Goal: Task Accomplishment & Management: Manage account settings

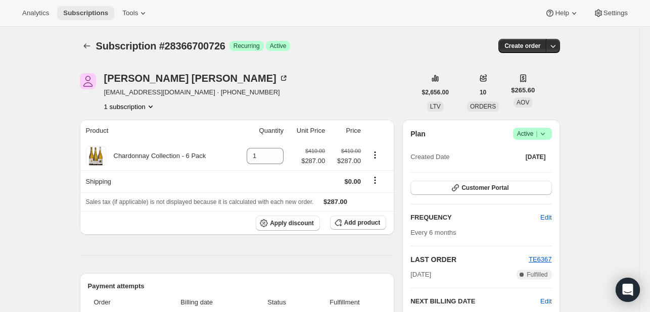
click at [86, 11] on span "Subscriptions" at bounding box center [85, 13] width 45 height 8
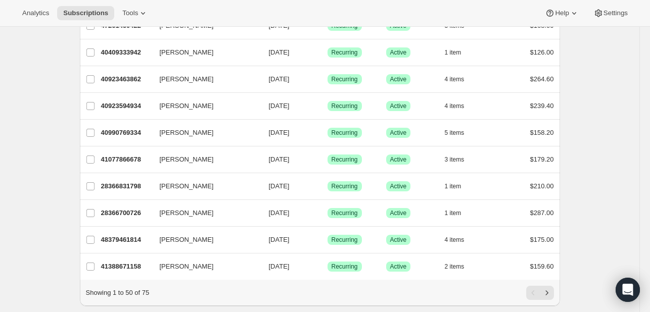
scroll to position [1179, 0]
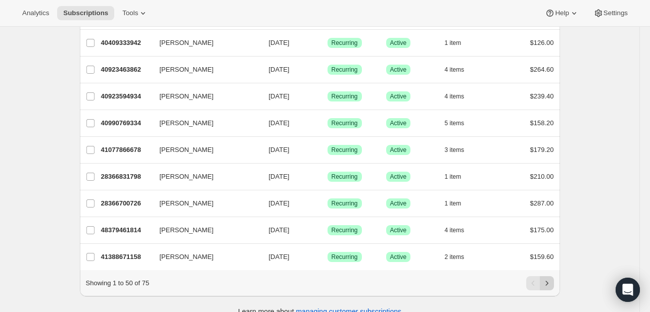
click at [551, 287] on icon "Next" at bounding box center [547, 283] width 10 height 10
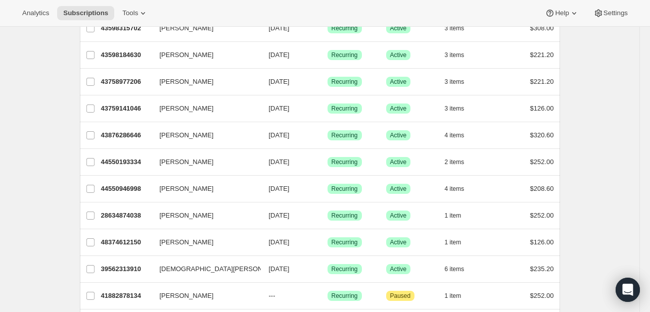
scroll to position [529, 0]
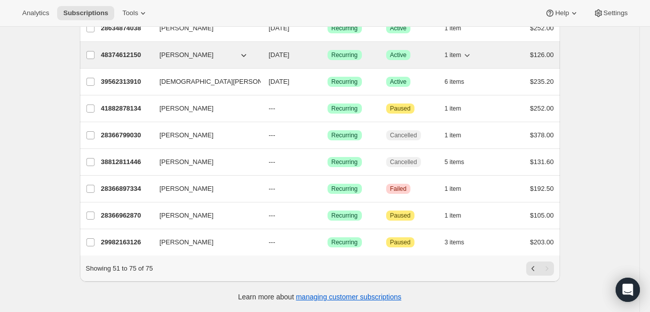
click at [126, 50] on p "48374612150" at bounding box center [126, 55] width 51 height 10
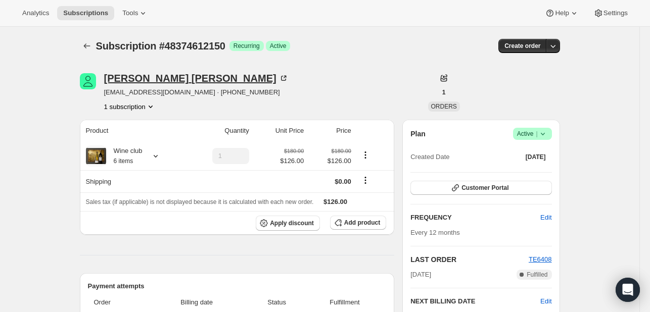
click at [135, 78] on div "[PERSON_NAME]" at bounding box center [196, 78] width 184 height 10
click at [148, 108] on icon "Product actions" at bounding box center [151, 107] width 10 height 10
click at [152, 125] on span "Current" at bounding box center [154, 125] width 20 height 8
click at [116, 125] on span "48374612150 Info Current" at bounding box center [133, 125] width 70 height 8
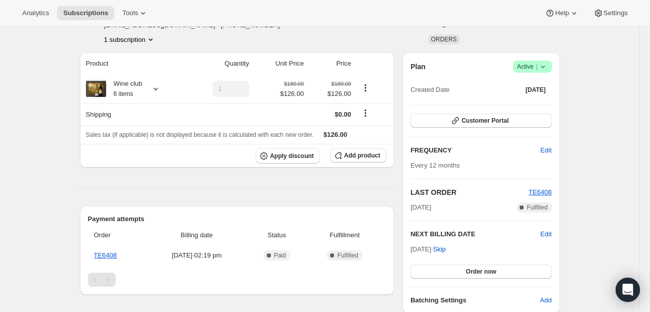
scroll to position [84, 0]
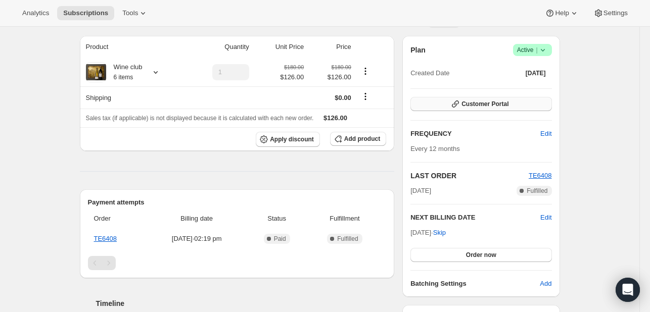
click at [465, 105] on span "Customer Portal" at bounding box center [484, 104] width 47 height 8
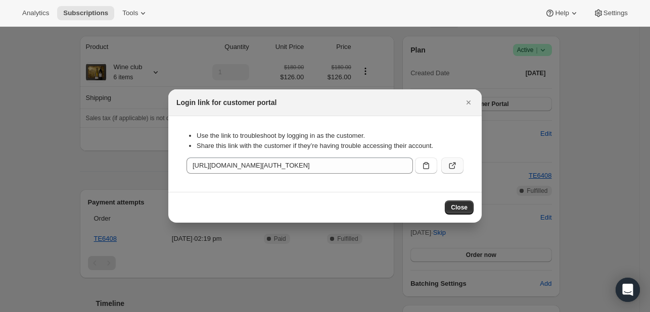
click at [454, 168] on icon ":rpj:" at bounding box center [452, 166] width 6 height 6
click at [466, 104] on icon "Close" at bounding box center [468, 103] width 10 height 10
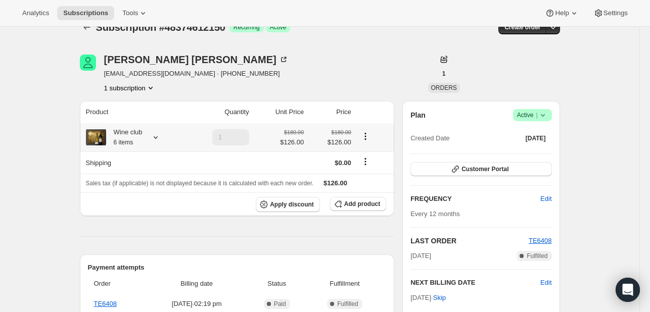
scroll to position [0, 0]
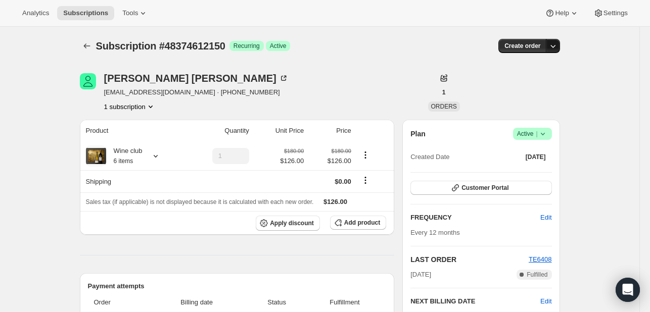
click at [558, 46] on icon "button" at bounding box center [553, 46] width 10 height 10
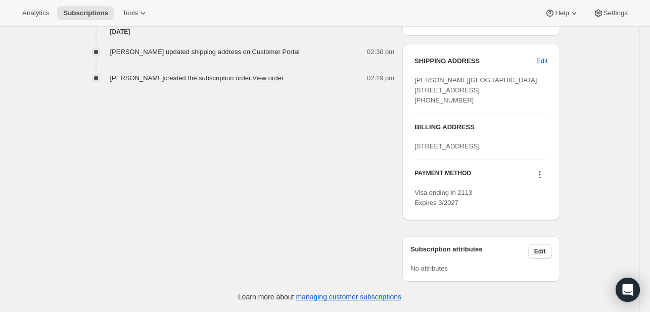
scroll to position [184, 0]
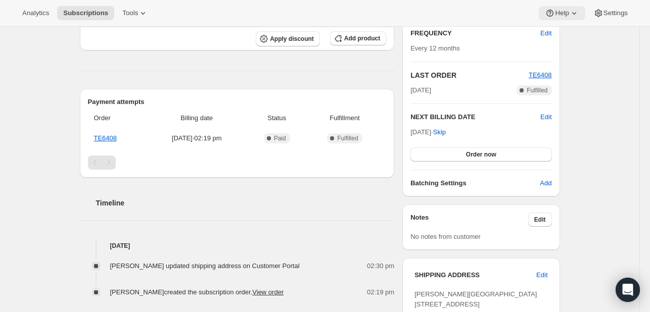
click at [574, 13] on icon at bounding box center [574, 13] width 10 height 10
click at [567, 57] on link "Help Center" at bounding box center [562, 51] width 41 height 16
click at [138, 12] on icon at bounding box center [143, 13] width 10 height 10
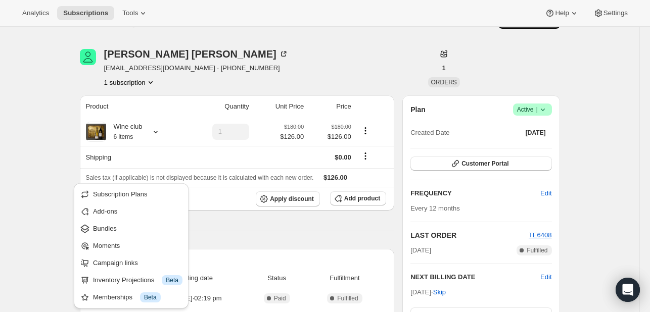
scroll to position [0, 0]
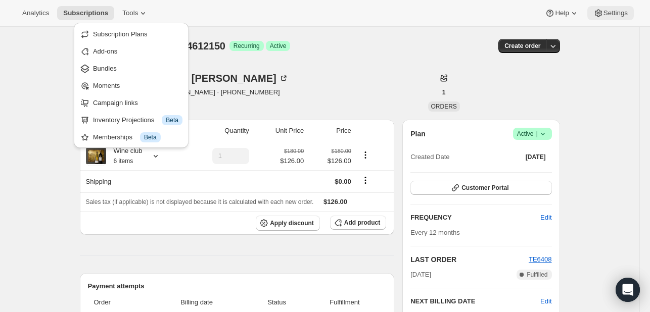
click at [619, 14] on span "Settings" at bounding box center [615, 13] width 24 height 8
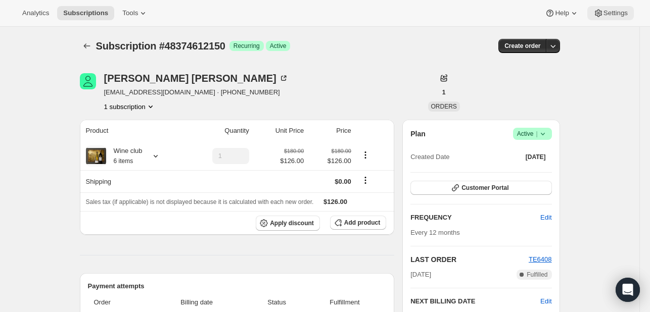
click at [619, 14] on span "Settings" at bounding box center [615, 13] width 24 height 8
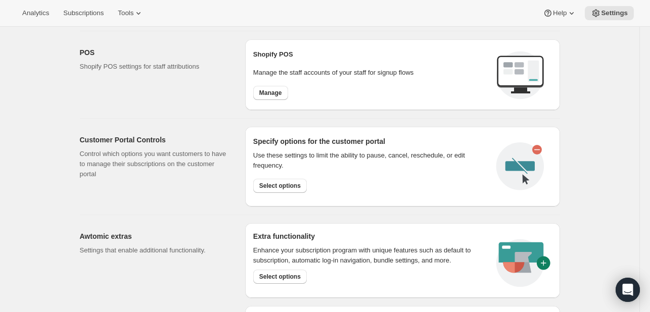
scroll to position [515, 0]
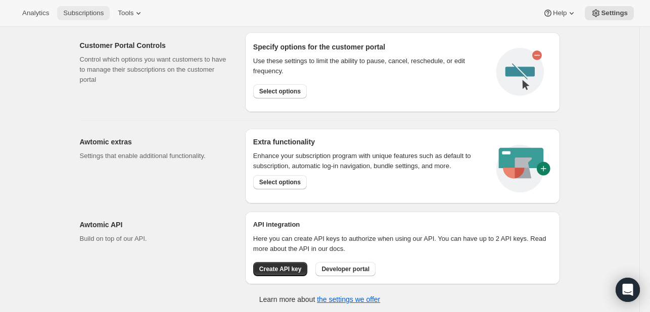
click at [87, 11] on span "Subscriptions" at bounding box center [83, 13] width 40 height 8
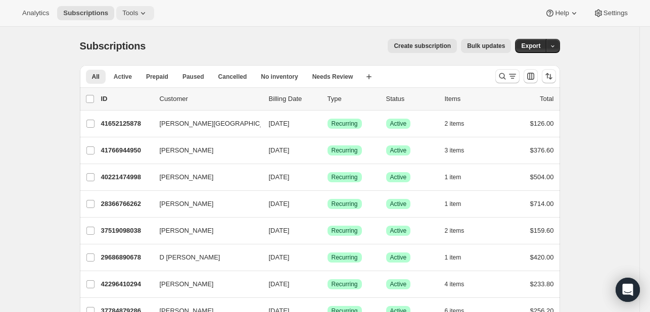
click at [130, 17] on span "Tools" at bounding box center [130, 13] width 16 height 8
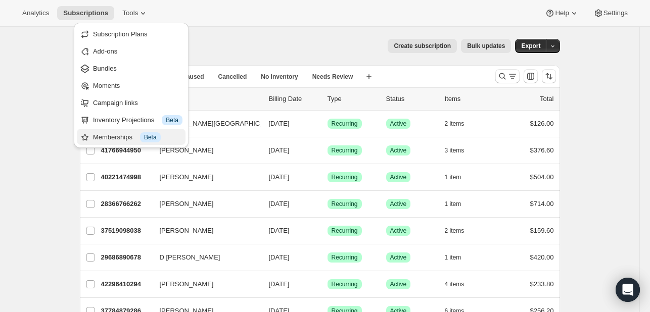
click at [122, 138] on div "Memberships Info Beta" at bounding box center [137, 137] width 89 height 10
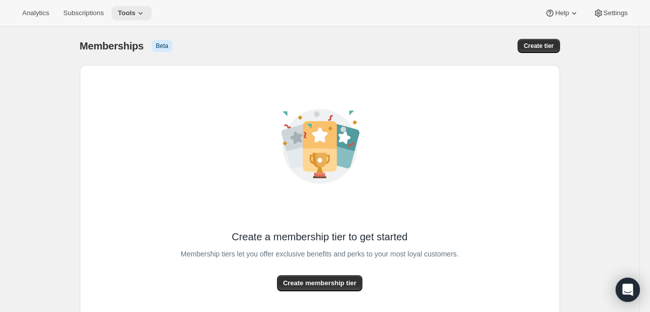
click at [144, 12] on button "Tools" at bounding box center [132, 13] width 40 height 14
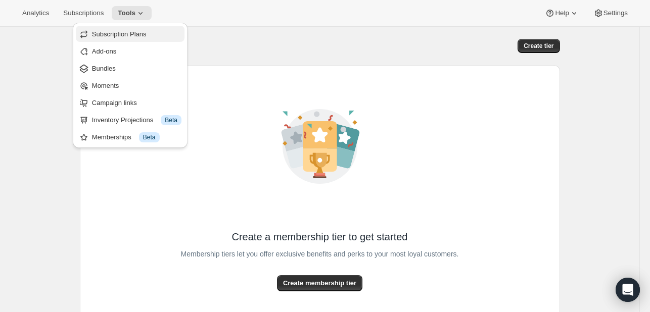
click at [146, 38] on span "Subscription Plans" at bounding box center [136, 34] width 89 height 10
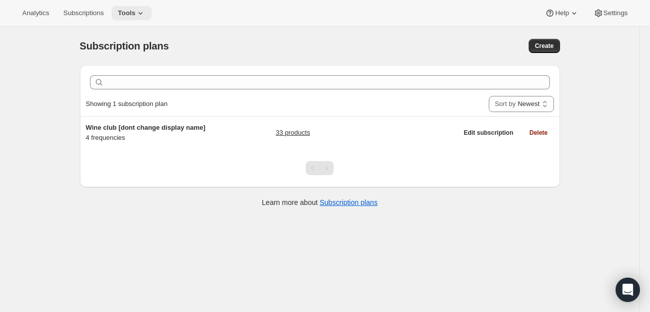
click at [138, 9] on icon at bounding box center [140, 13] width 10 height 10
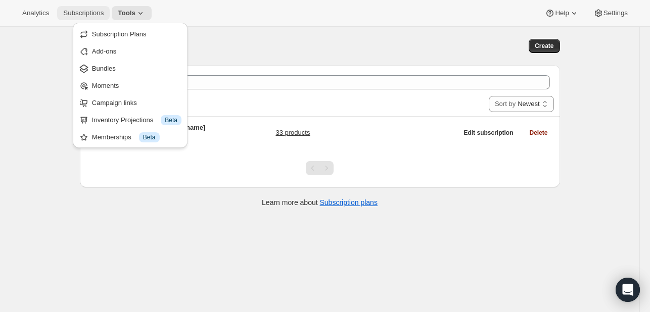
click at [86, 9] on span "Subscriptions" at bounding box center [83, 13] width 40 height 8
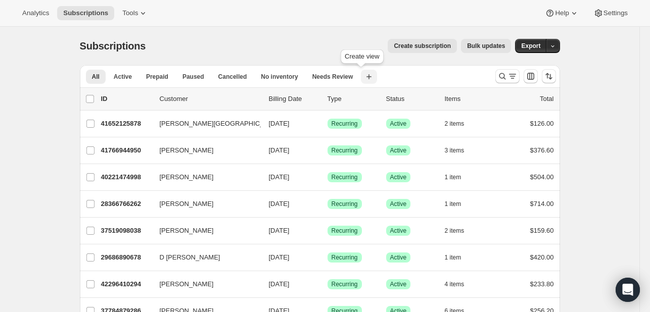
click at [364, 78] on icon "button" at bounding box center [369, 77] width 10 height 10
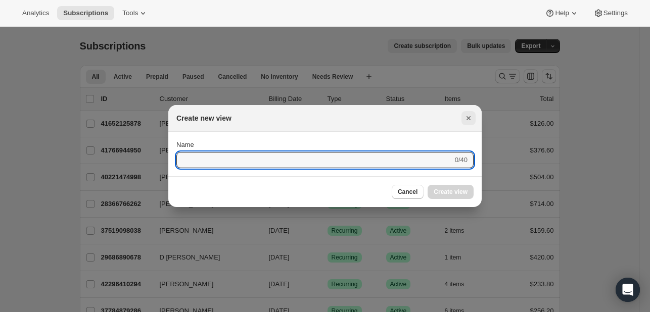
click at [463, 120] on icon "Close" at bounding box center [468, 118] width 10 height 10
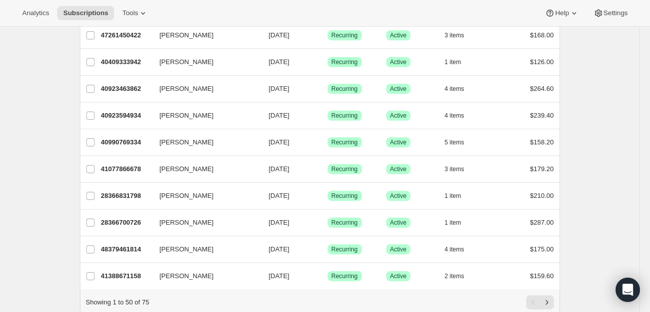
scroll to position [1196, 0]
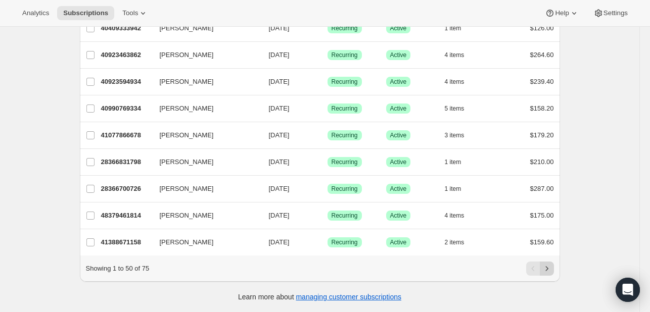
click at [548, 269] on icon "Next" at bounding box center [546, 268] width 3 height 5
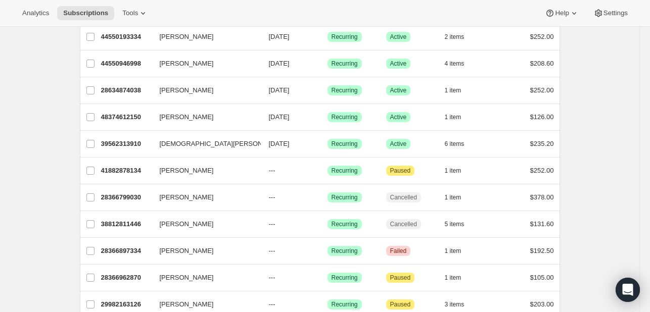
scroll to position [529, 0]
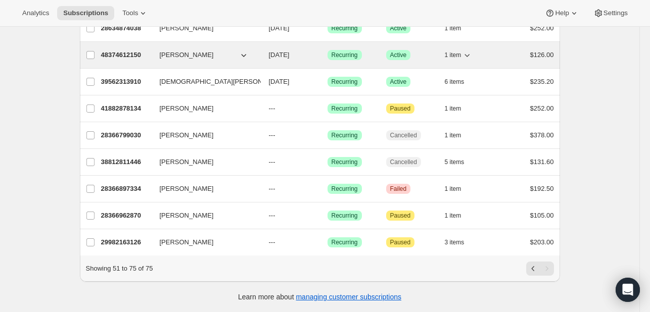
click at [128, 51] on p "48374612150" at bounding box center [126, 55] width 51 height 10
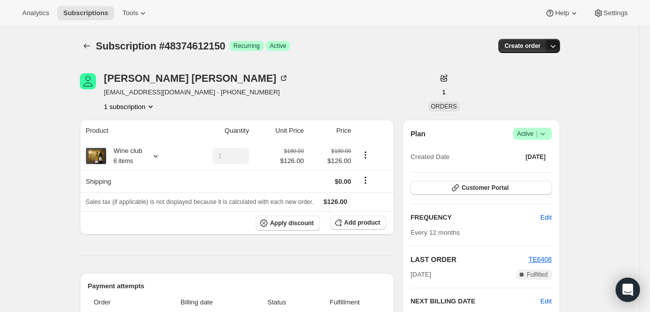
click at [558, 46] on icon "button" at bounding box center [553, 46] width 10 height 10
click at [424, 58] on div "Subscription #48374612150. This page is ready Subscription #48374612150 Success…" at bounding box center [320, 46] width 480 height 38
